Goal: Information Seeking & Learning: Learn about a topic

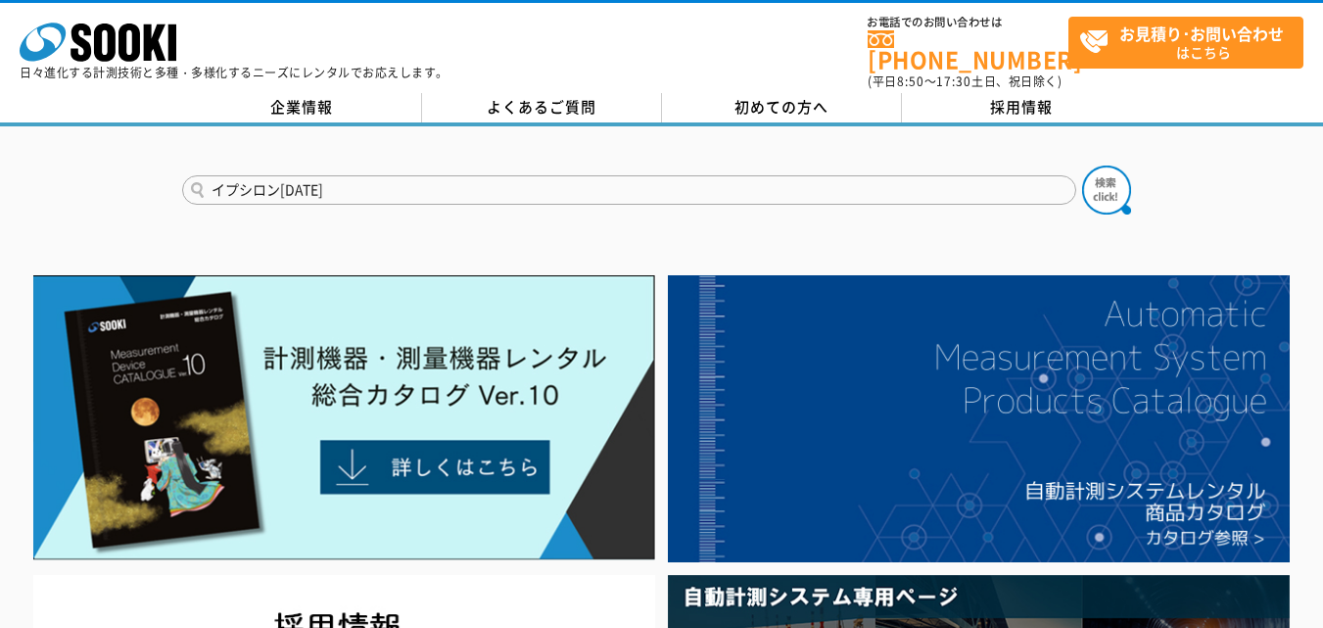
type input "イプシロン[DATE]"
click at [1082, 166] on button at bounding box center [1106, 190] width 49 height 49
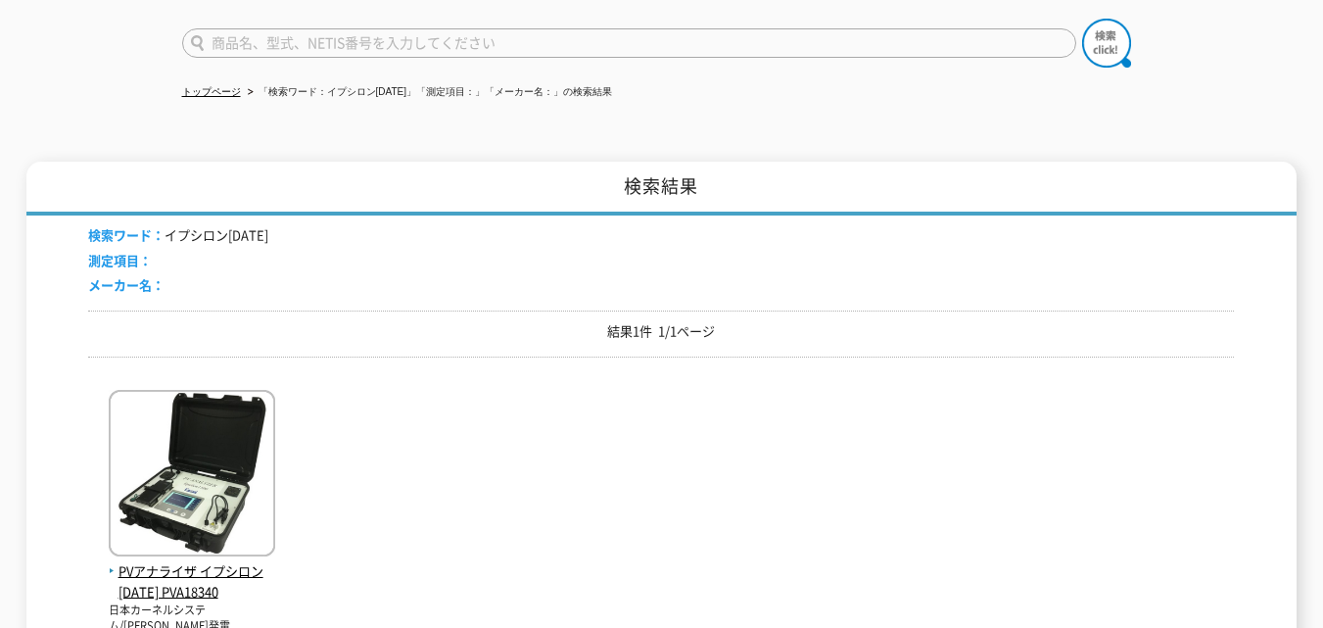
scroll to position [294, 0]
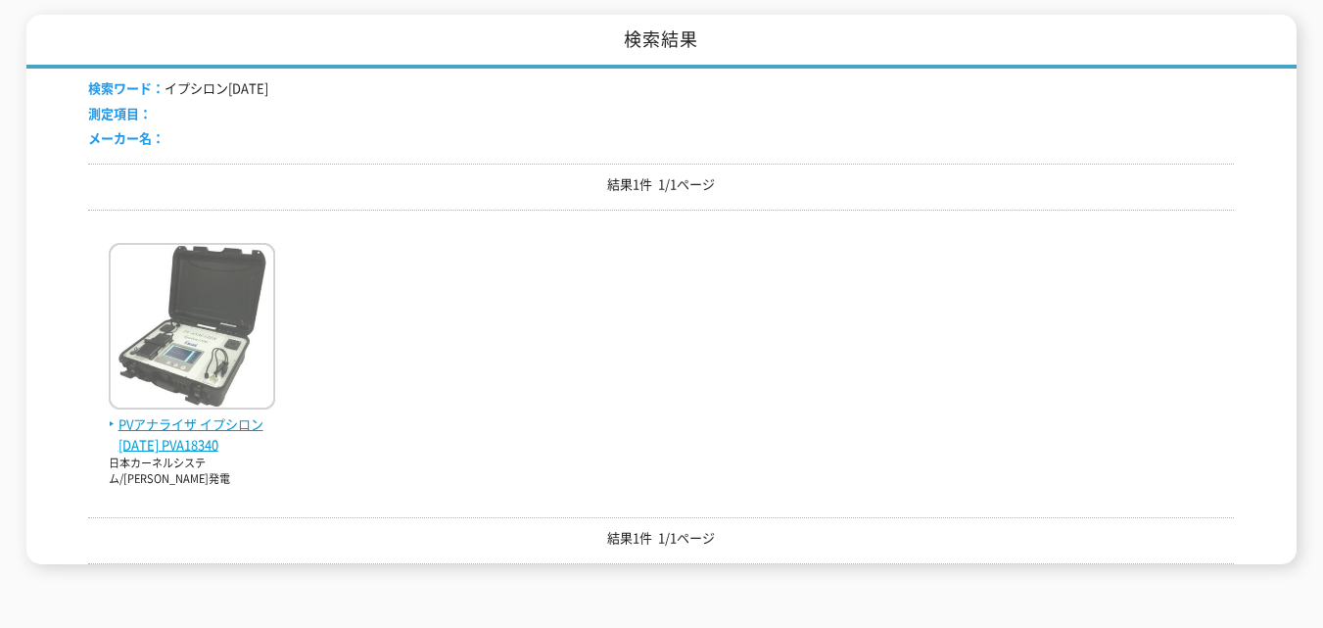
click at [229, 320] on img at bounding box center [192, 328] width 166 height 171
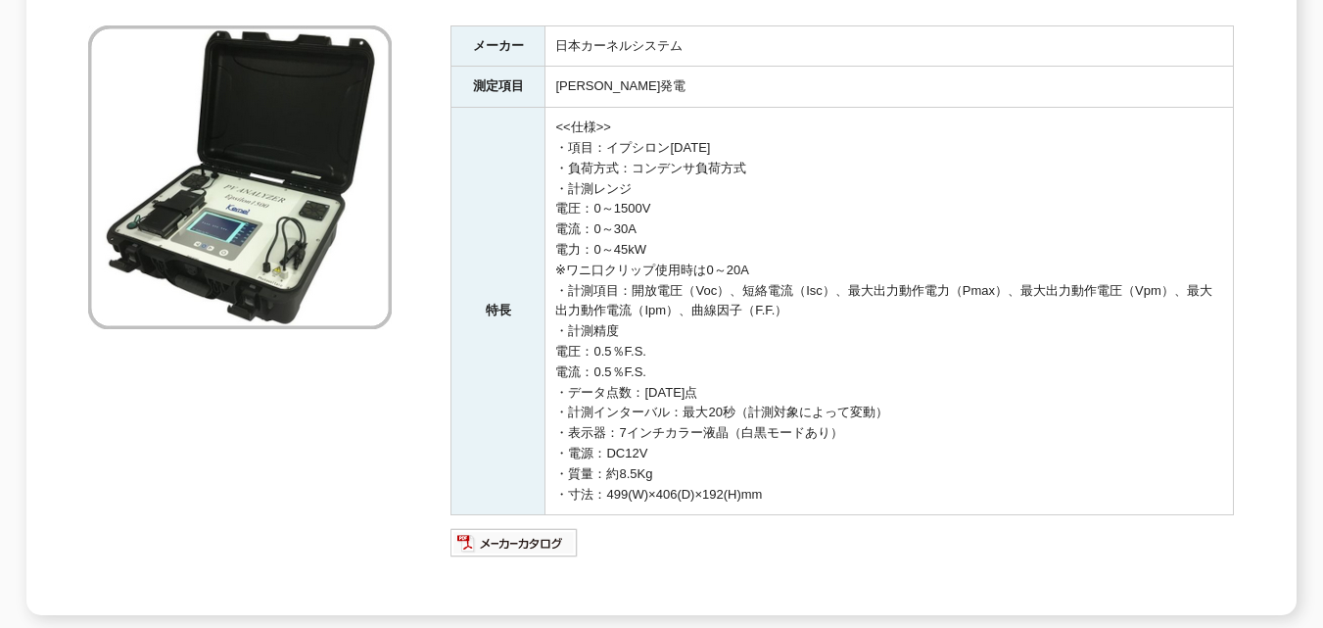
scroll to position [98, 0]
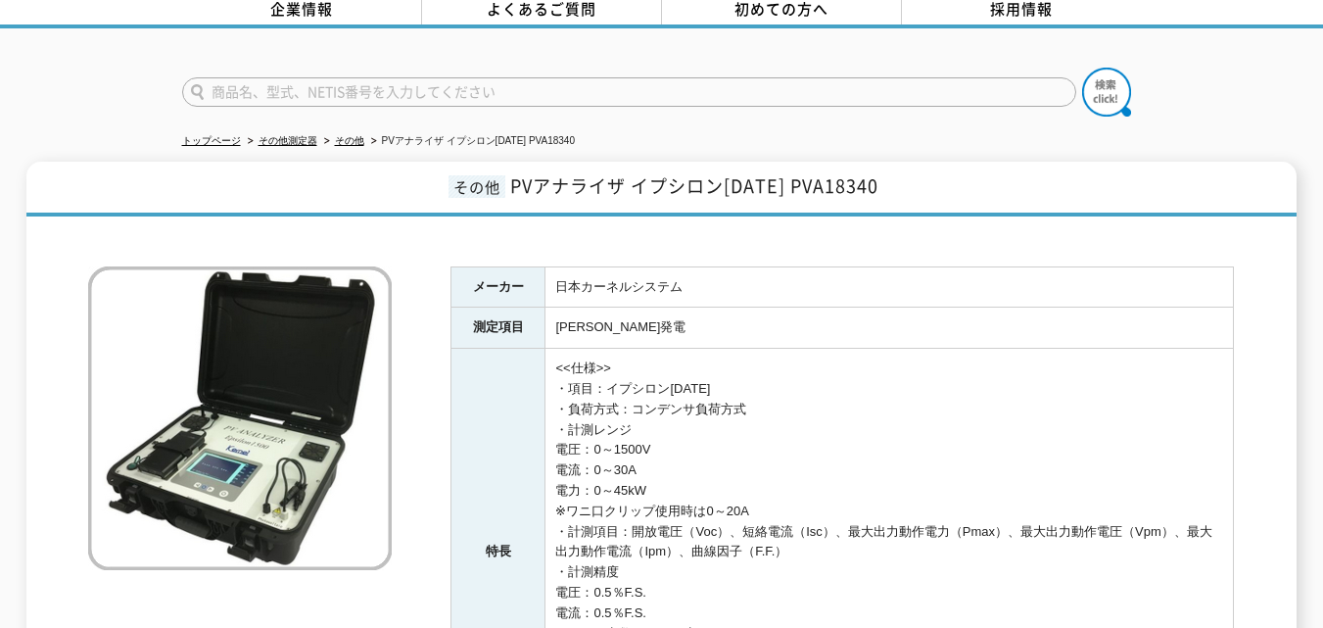
click at [300, 407] on img at bounding box center [240, 418] width 304 height 304
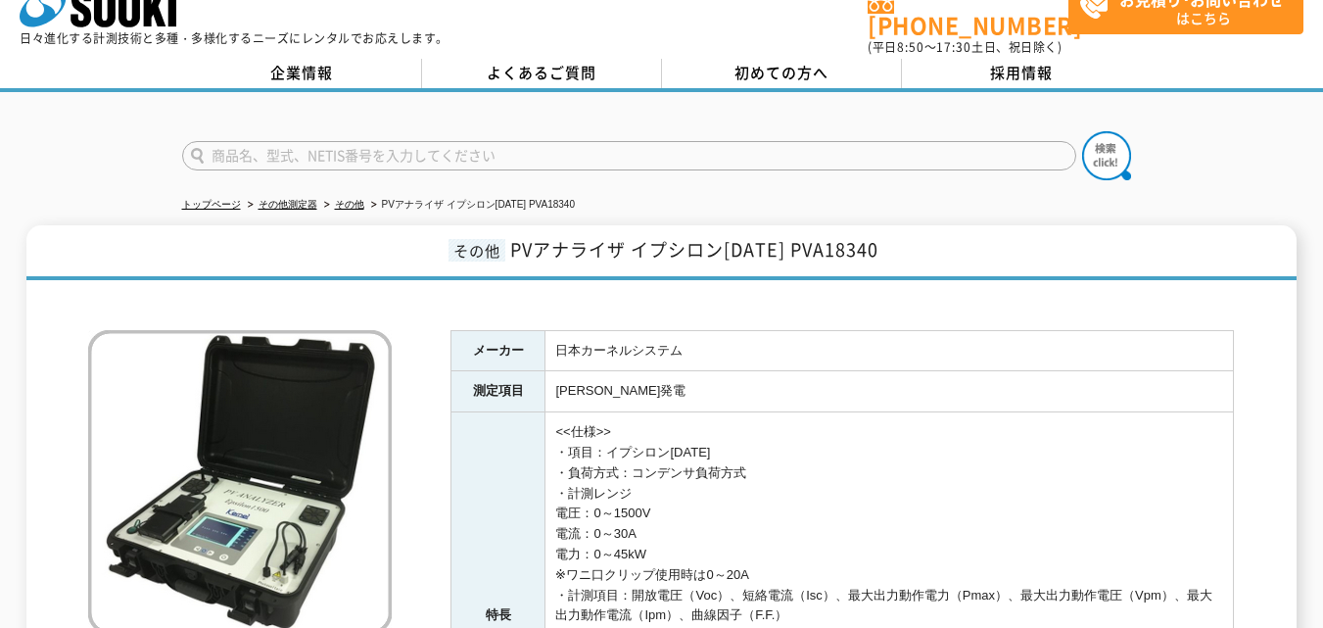
scroll to position [0, 0]
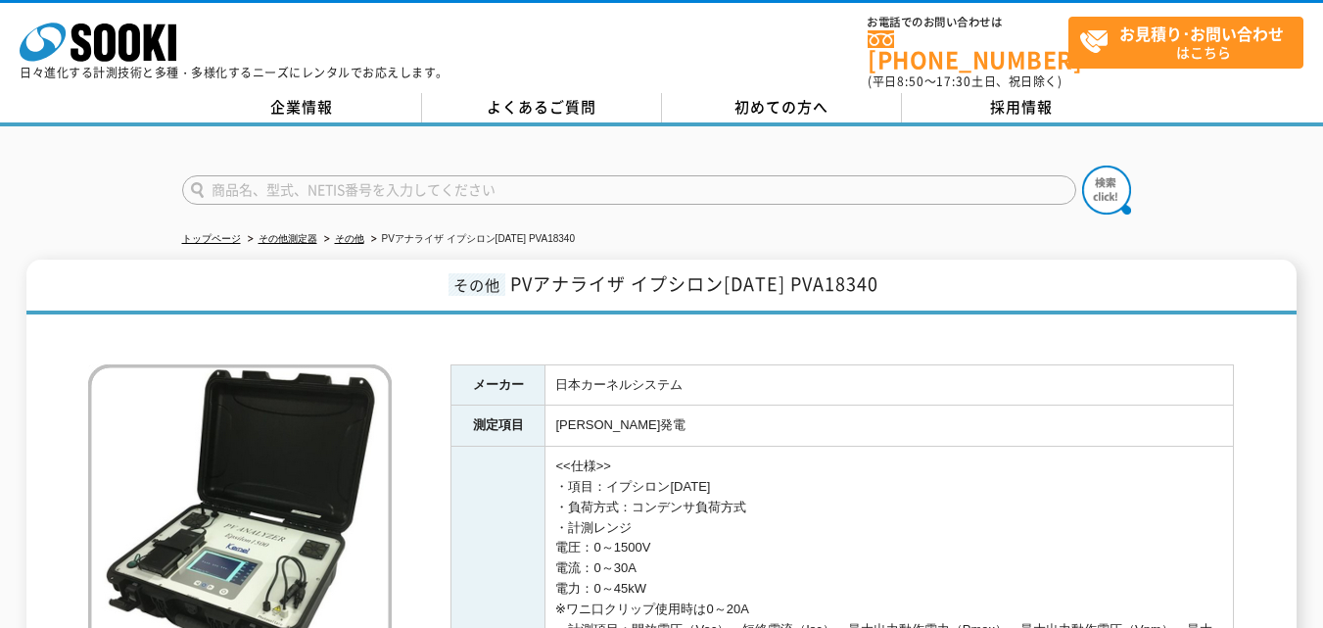
click at [880, 406] on td "太陽光発電" at bounding box center [889, 425] width 688 height 41
